Goal: Transaction & Acquisition: Purchase product/service

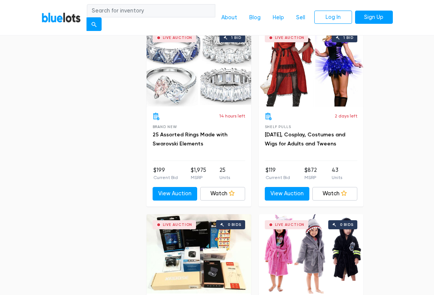
scroll to position [606, 0]
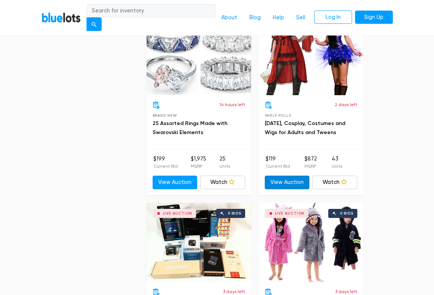
click at [284, 181] on link "View Auction" at bounding box center [287, 182] width 45 height 14
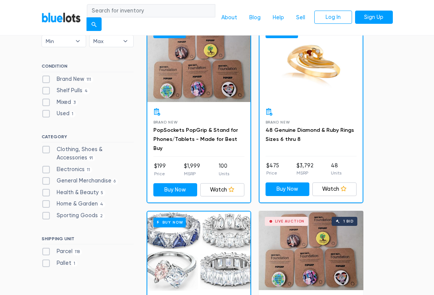
scroll to position [237, 0]
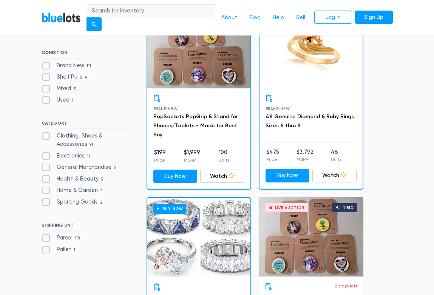
click at [104, 134] on label "Clothing, Shoes & Accessories 91" at bounding box center [88, 140] width 92 height 16
click at [46, 134] on Accessories"] "Clothing, Shoes & Accessories 91" at bounding box center [44, 134] width 5 height 5
checkbox Accessories"] "true"
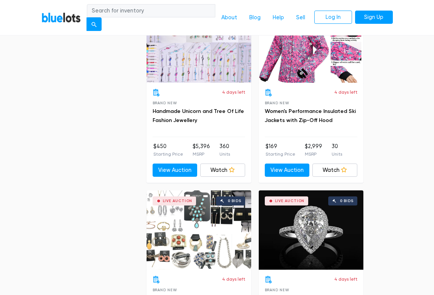
scroll to position [3648, 0]
